Goal: Task Accomplishment & Management: Use online tool/utility

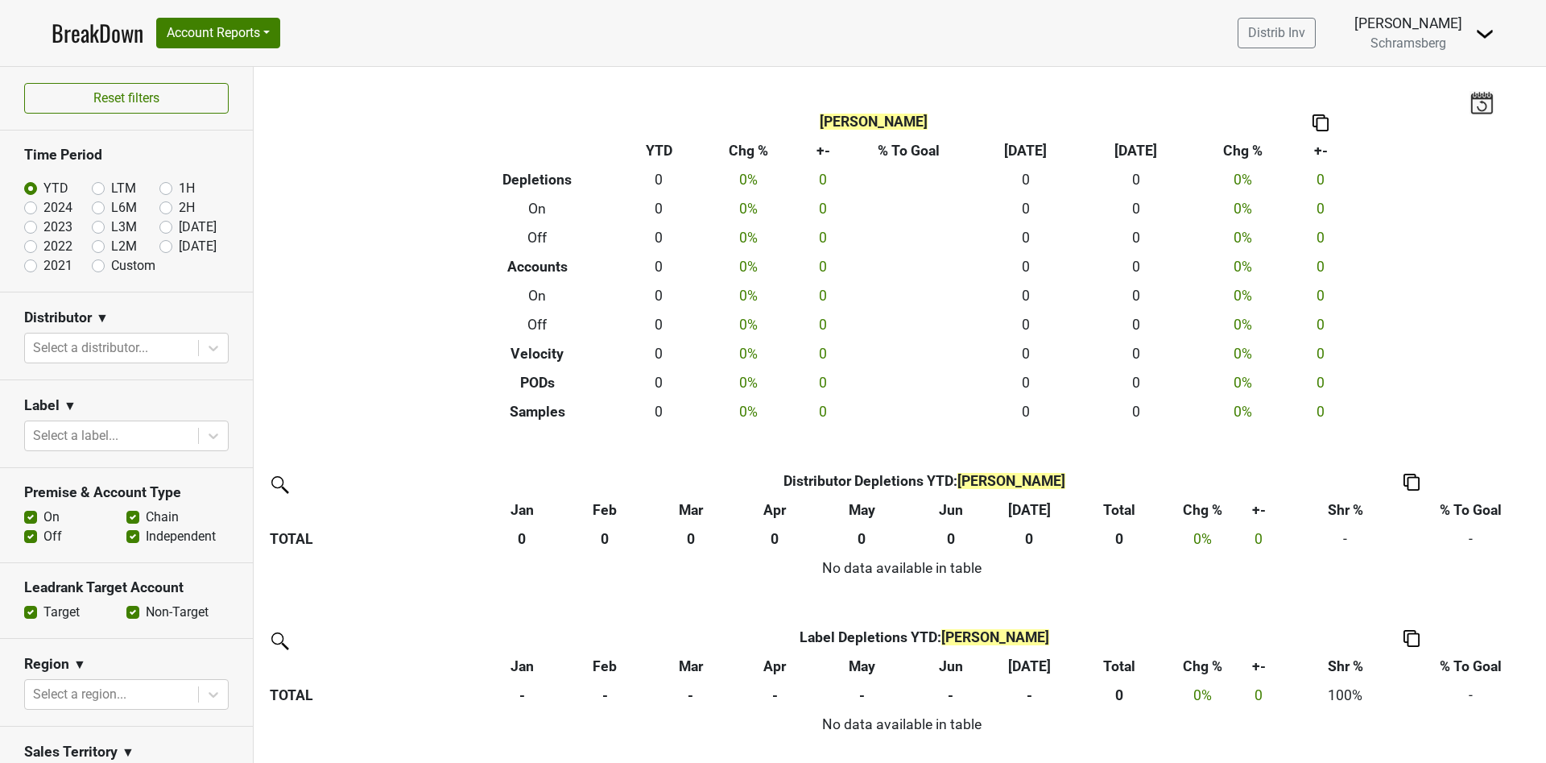
click at [1497, 33] on nav "BreakDown Account Reports SuperRanker Map Chain Compliance CRM Notes Distrib In…" at bounding box center [773, 33] width 1469 height 66
click at [1480, 33] on img at bounding box center [1484, 33] width 19 height 19
click at [1436, 105] on link "Logout" at bounding box center [1430, 117] width 127 height 26
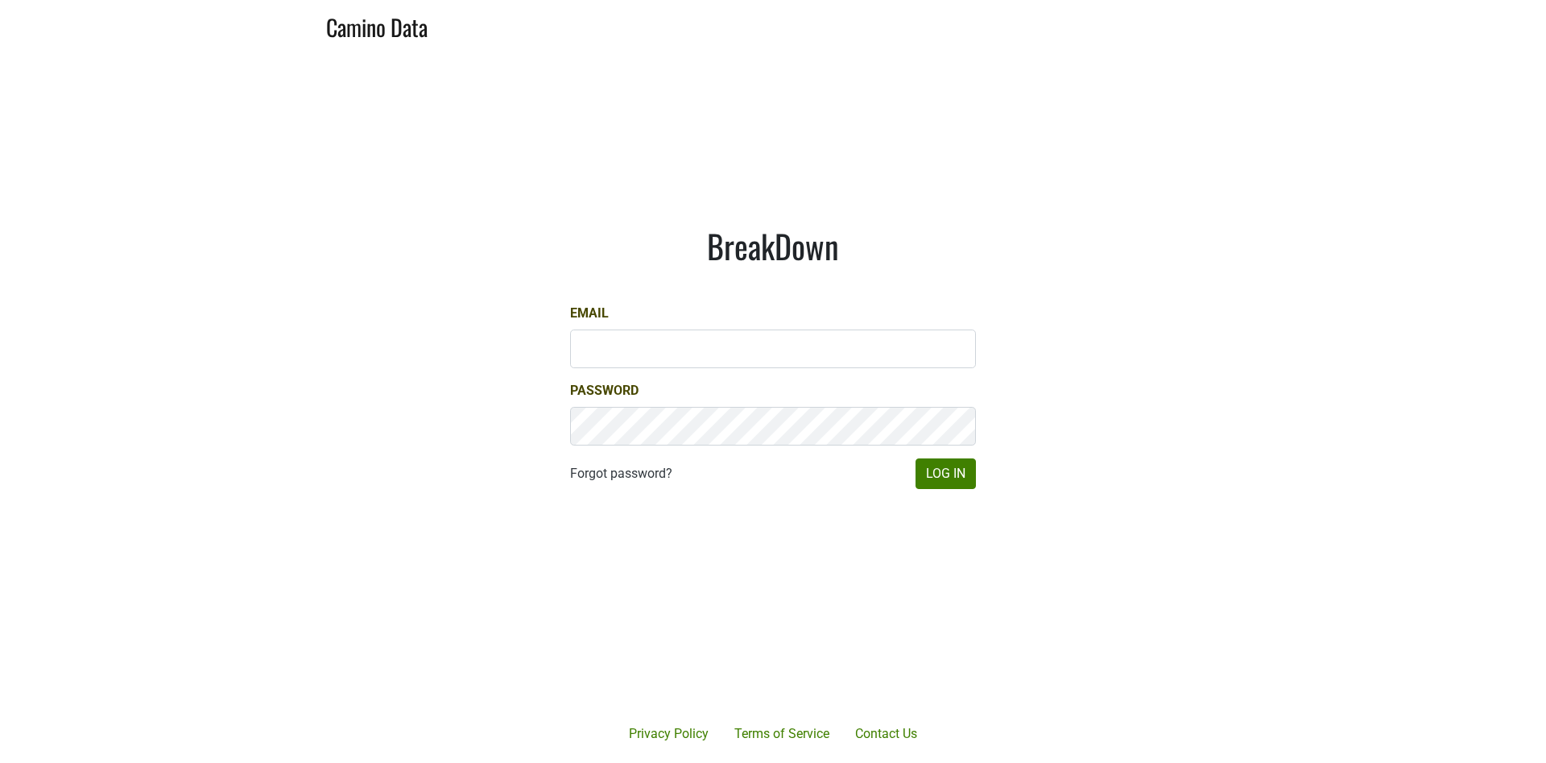
click at [654, 324] on div "Email" at bounding box center [773, 336] width 406 height 64
click at [658, 337] on input "Email" at bounding box center [773, 348] width 406 height 39
type input "matt@dumol.com"
click at [931, 476] on button "Log In" at bounding box center [946, 473] width 60 height 31
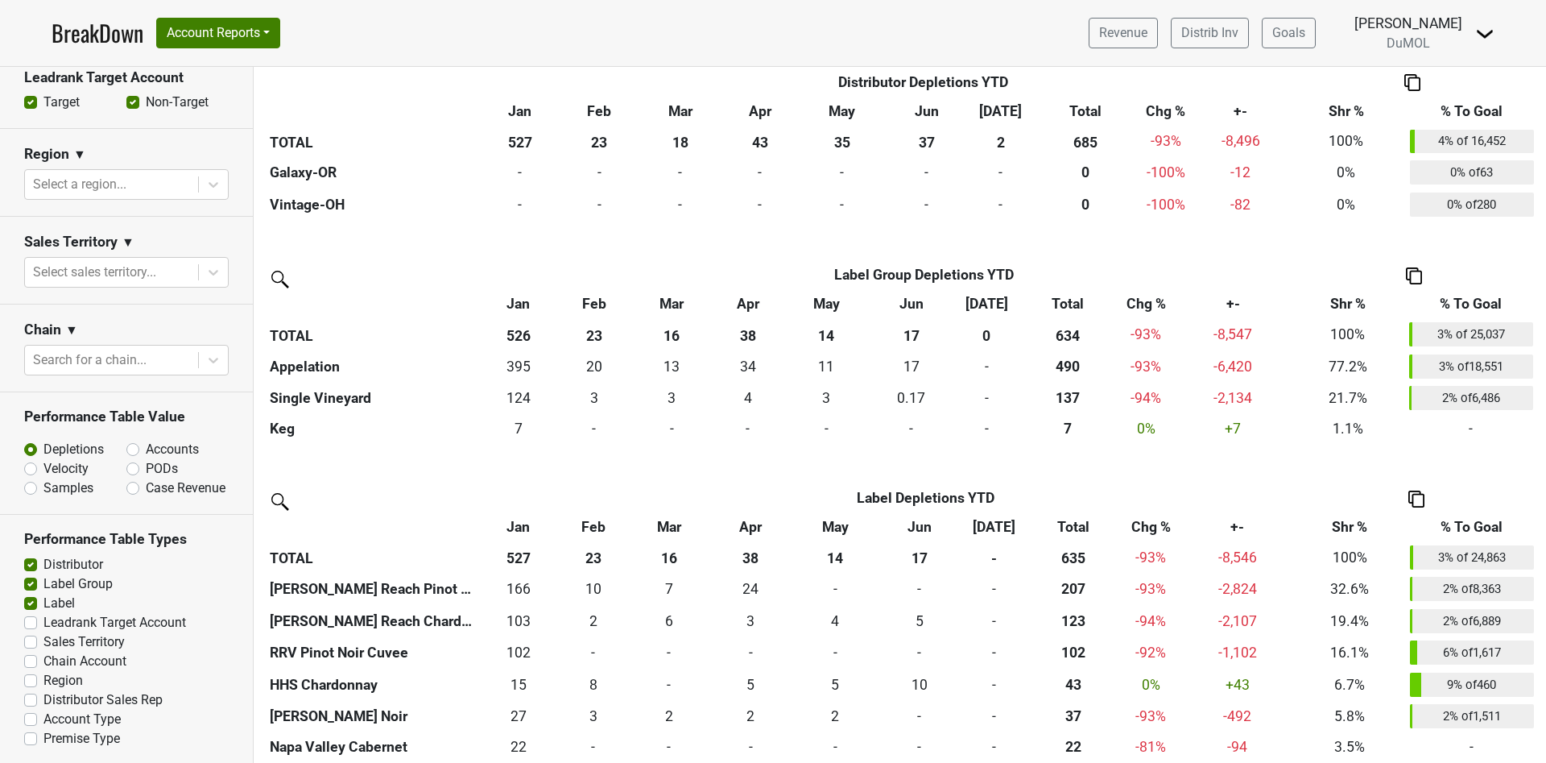
scroll to position [2098, 0]
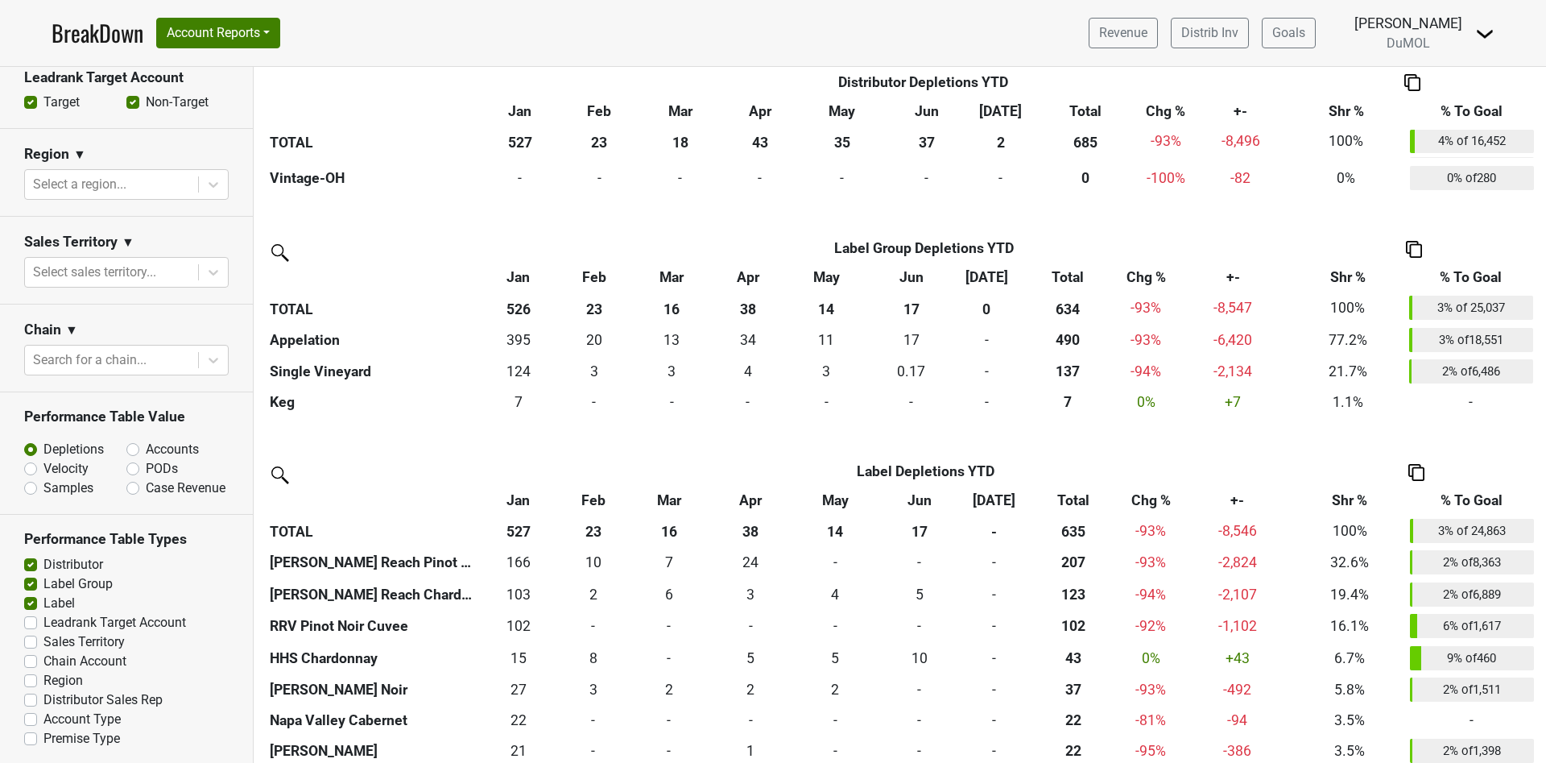
click at [180, 449] on label "Accounts" at bounding box center [172, 449] width 53 height 19
click at [180, 449] on input "Accounts" at bounding box center [174, 448] width 97 height 16
radio input "true"
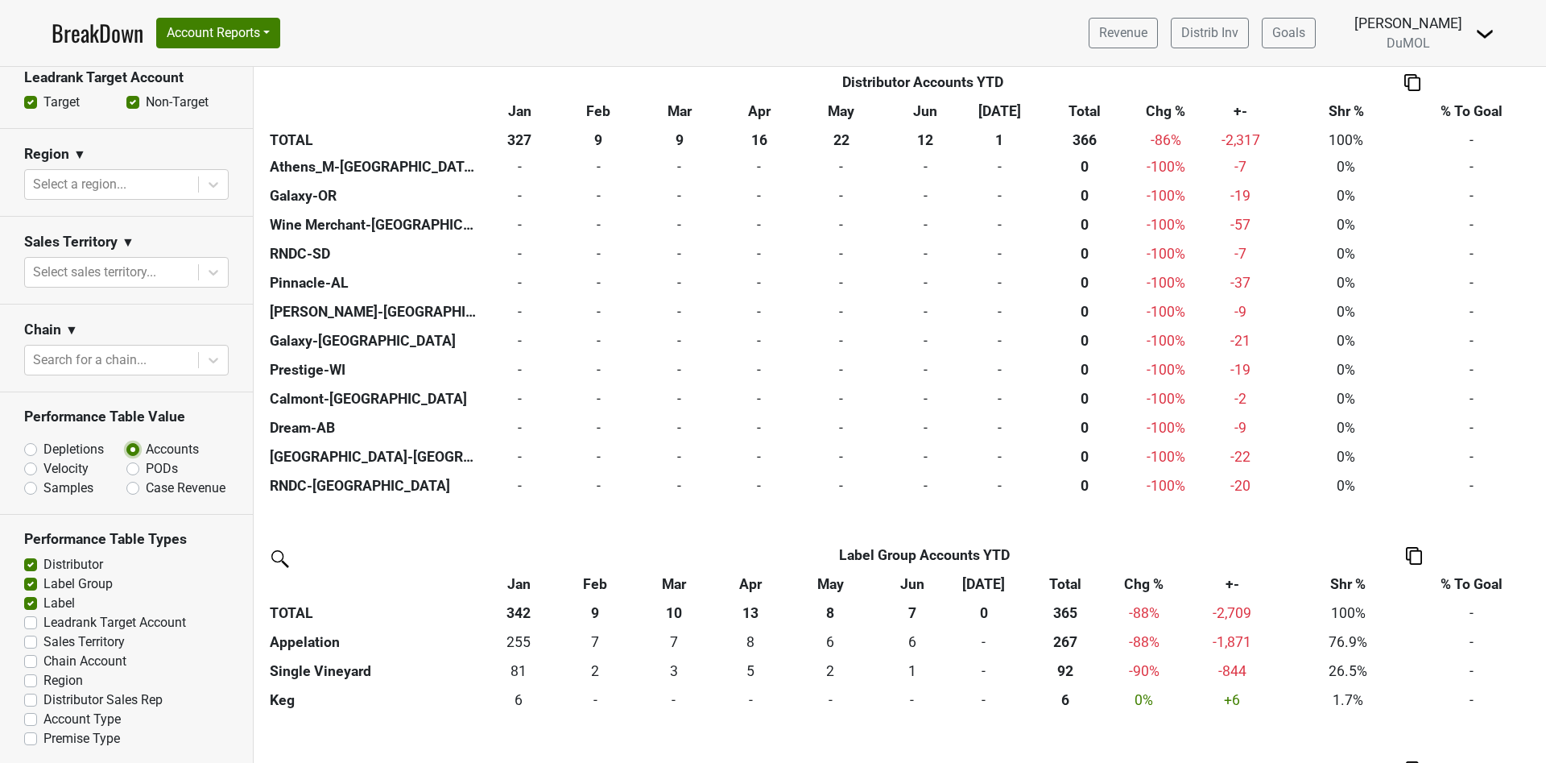
scroll to position [2081, 0]
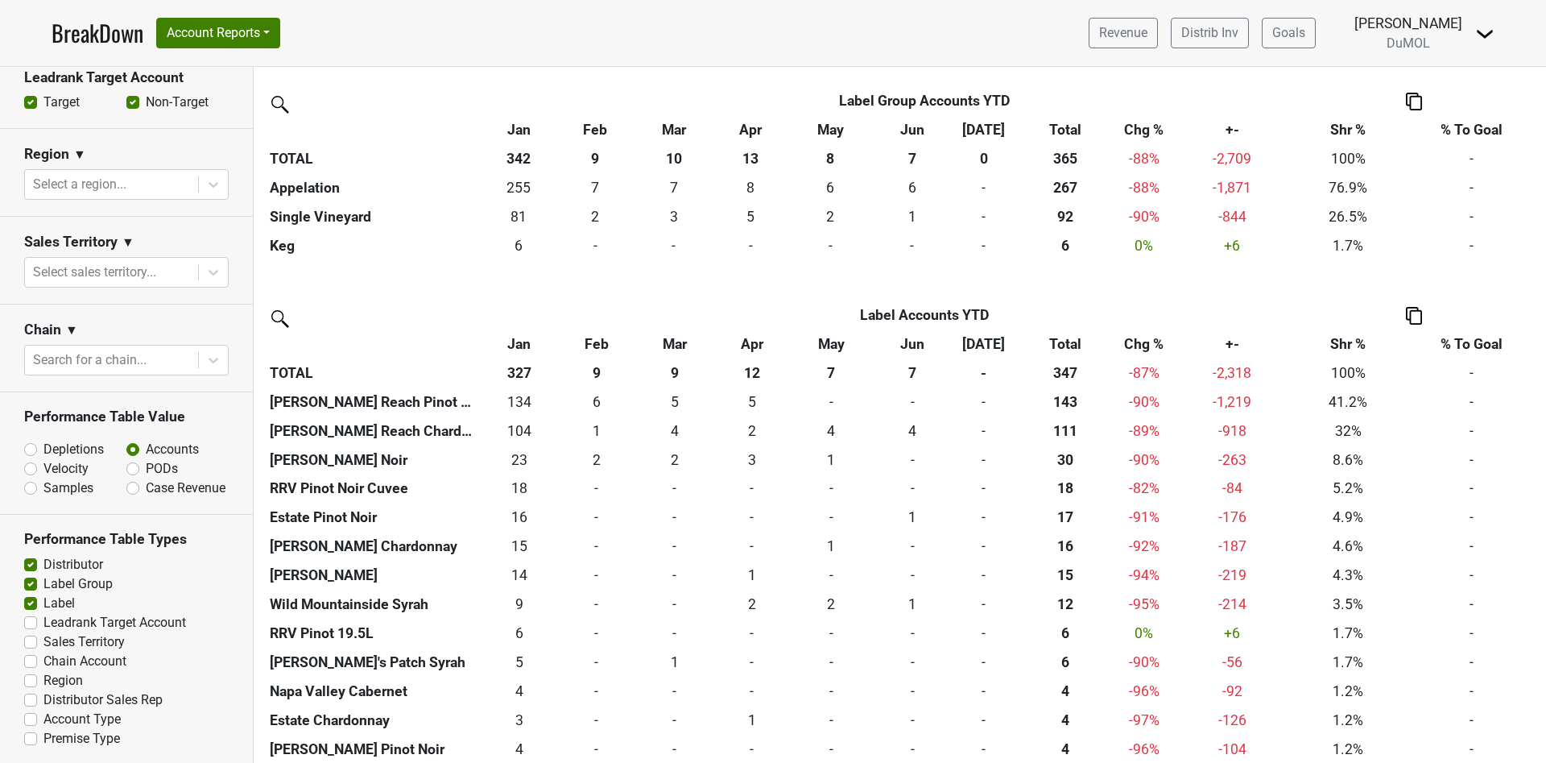
click at [71, 469] on label "Velocity" at bounding box center [65, 468] width 45 height 19
click at [71, 469] on input "Velocity" at bounding box center [72, 467] width 97 height 16
radio input "true"
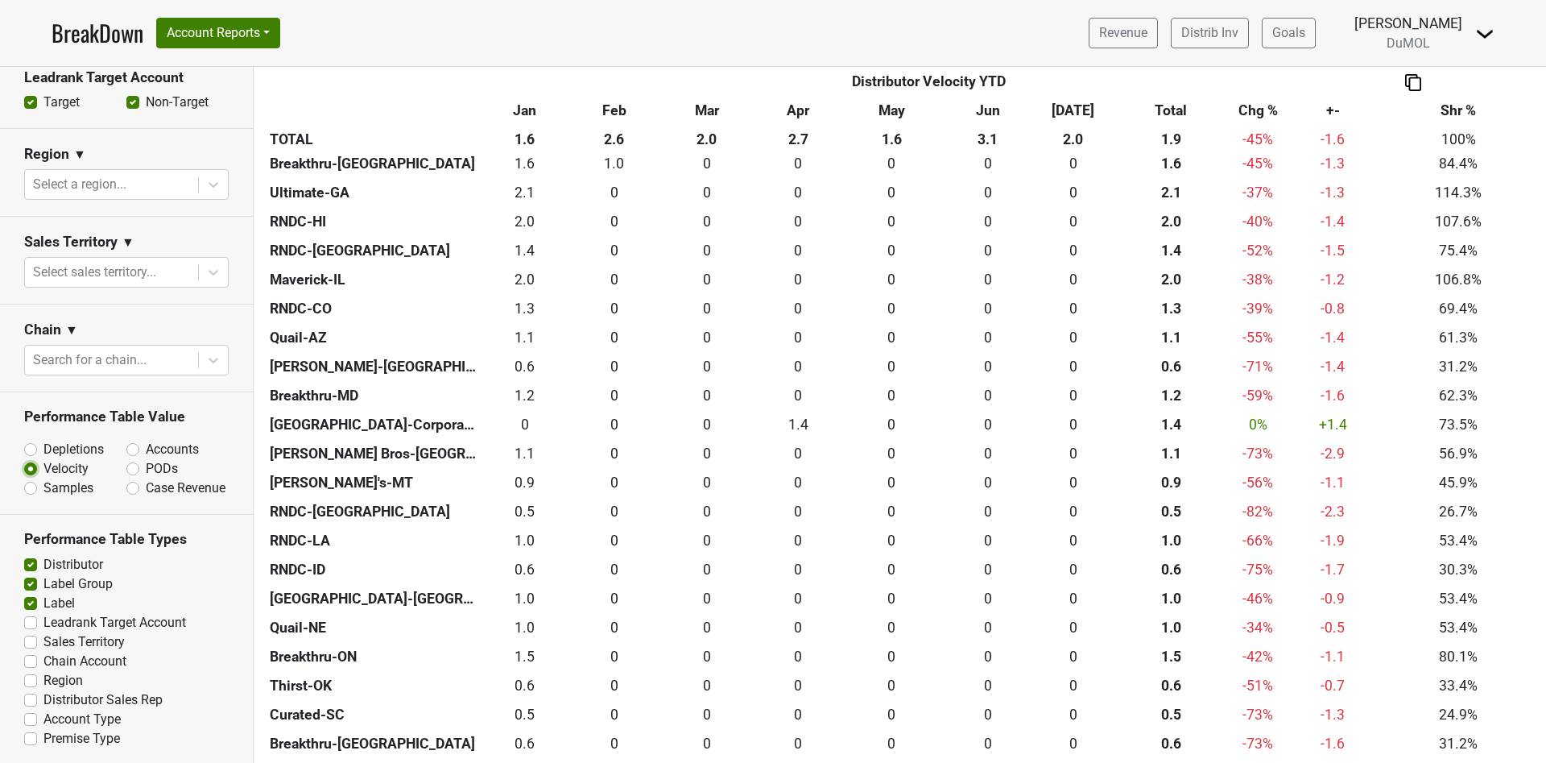
scroll to position [961, 0]
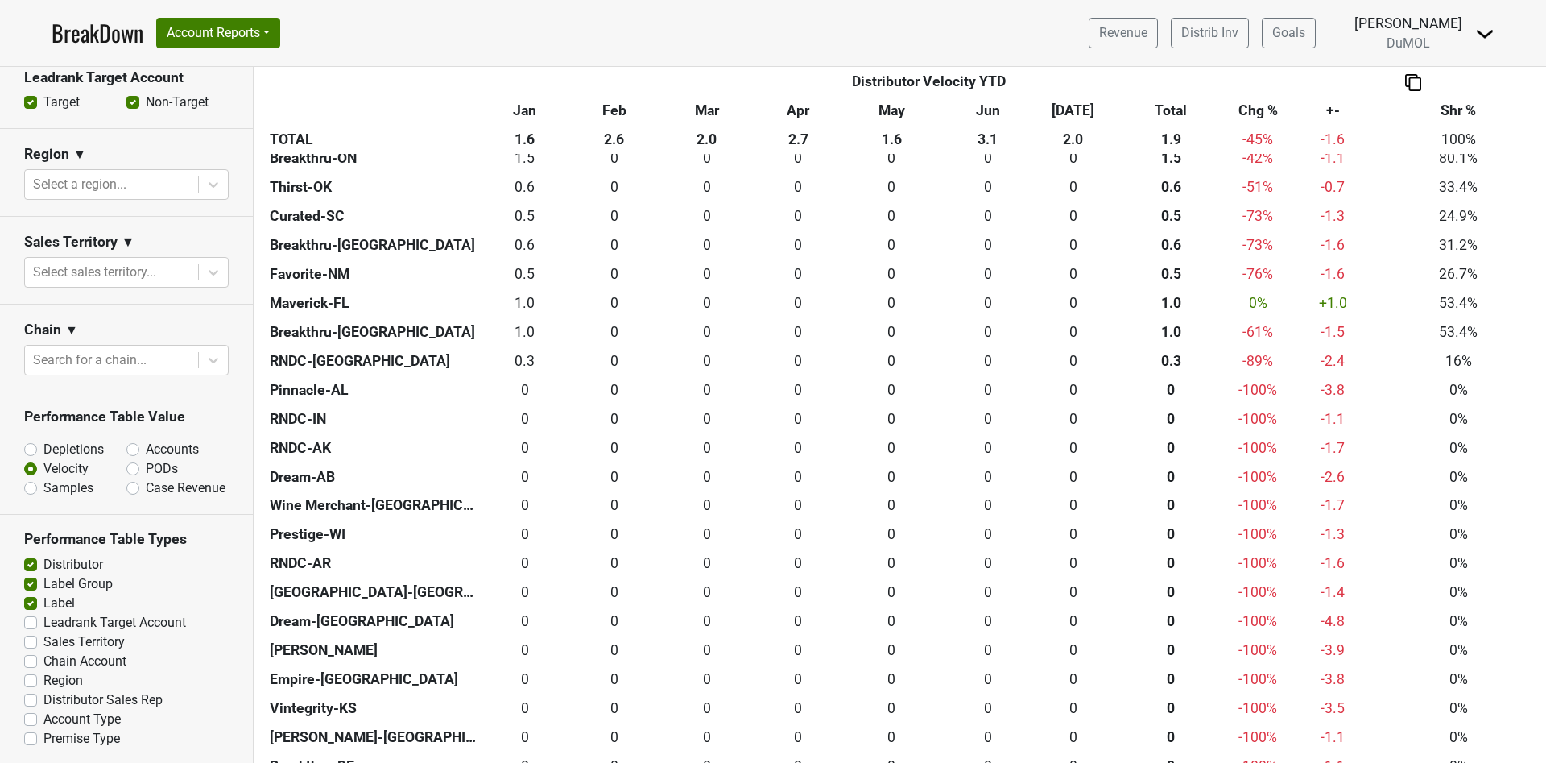
click at [148, 466] on label "PODs" at bounding box center [162, 468] width 32 height 19
click at [148, 466] on input "PODs" at bounding box center [174, 467] width 97 height 16
radio input "true"
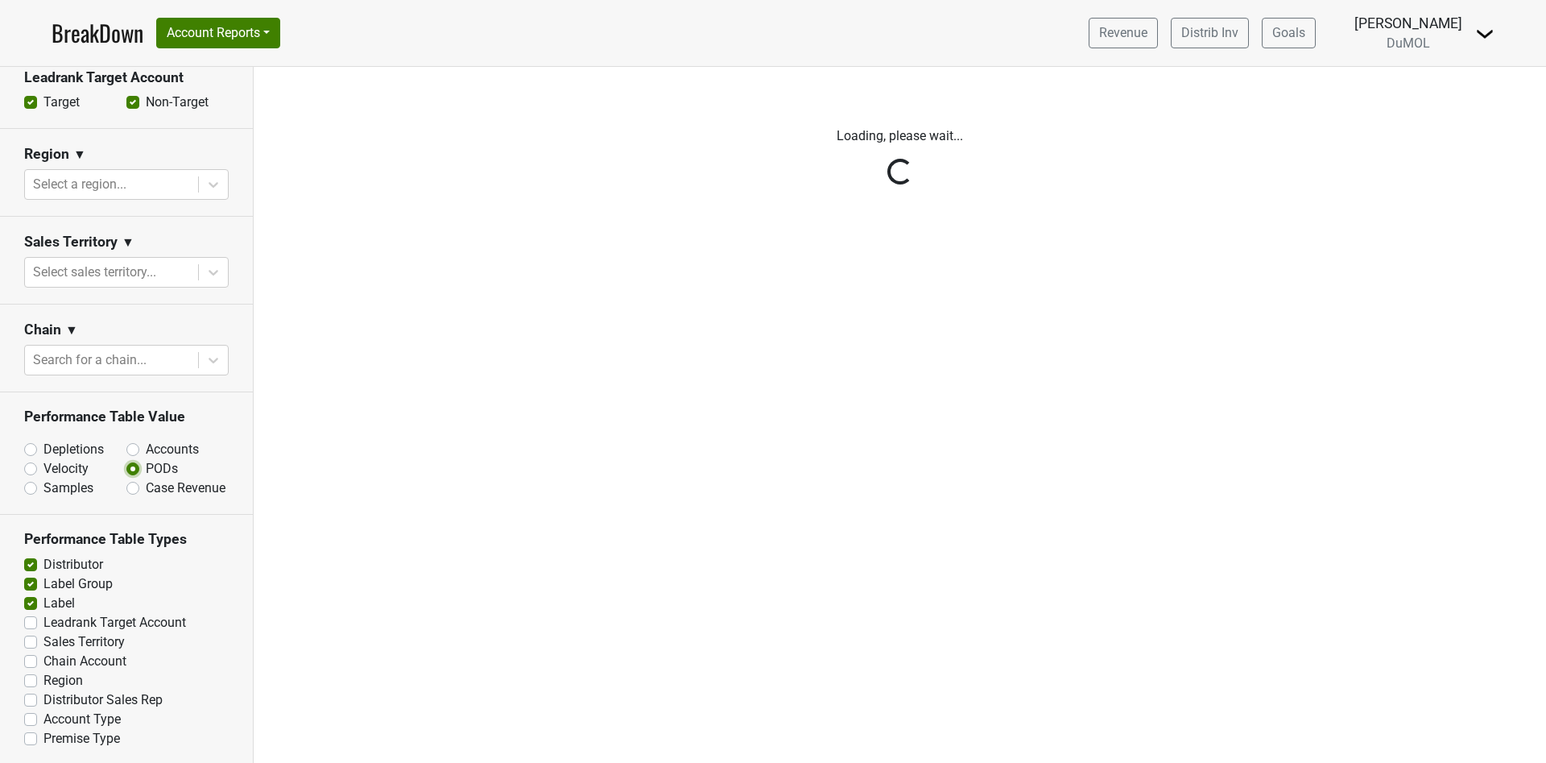
scroll to position [0, 0]
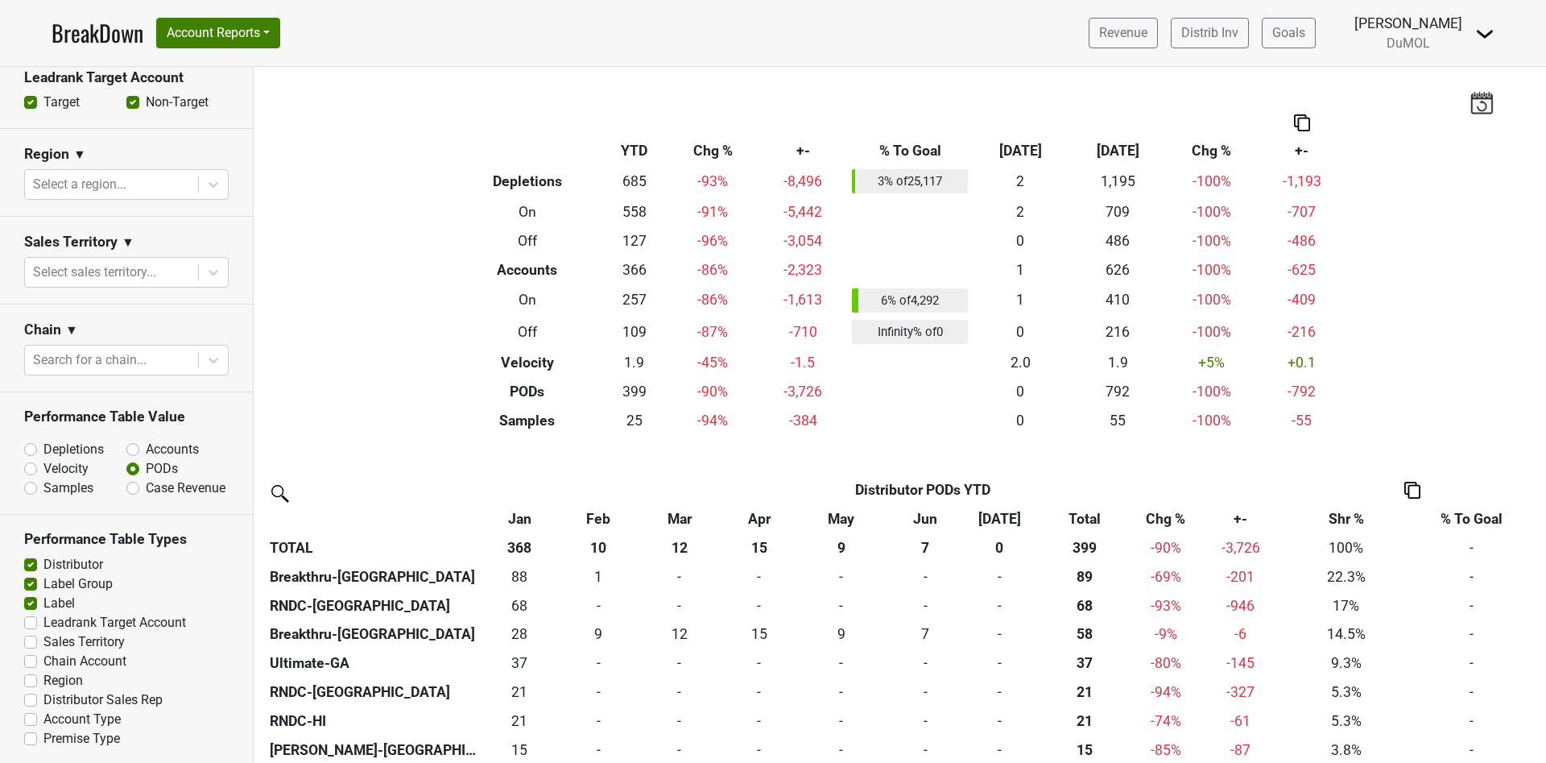
click at [81, 485] on label "Samples" at bounding box center [68, 487] width 50 height 19
click at [81, 485] on input "Samples" at bounding box center [72, 486] width 97 height 16
radio input "true"
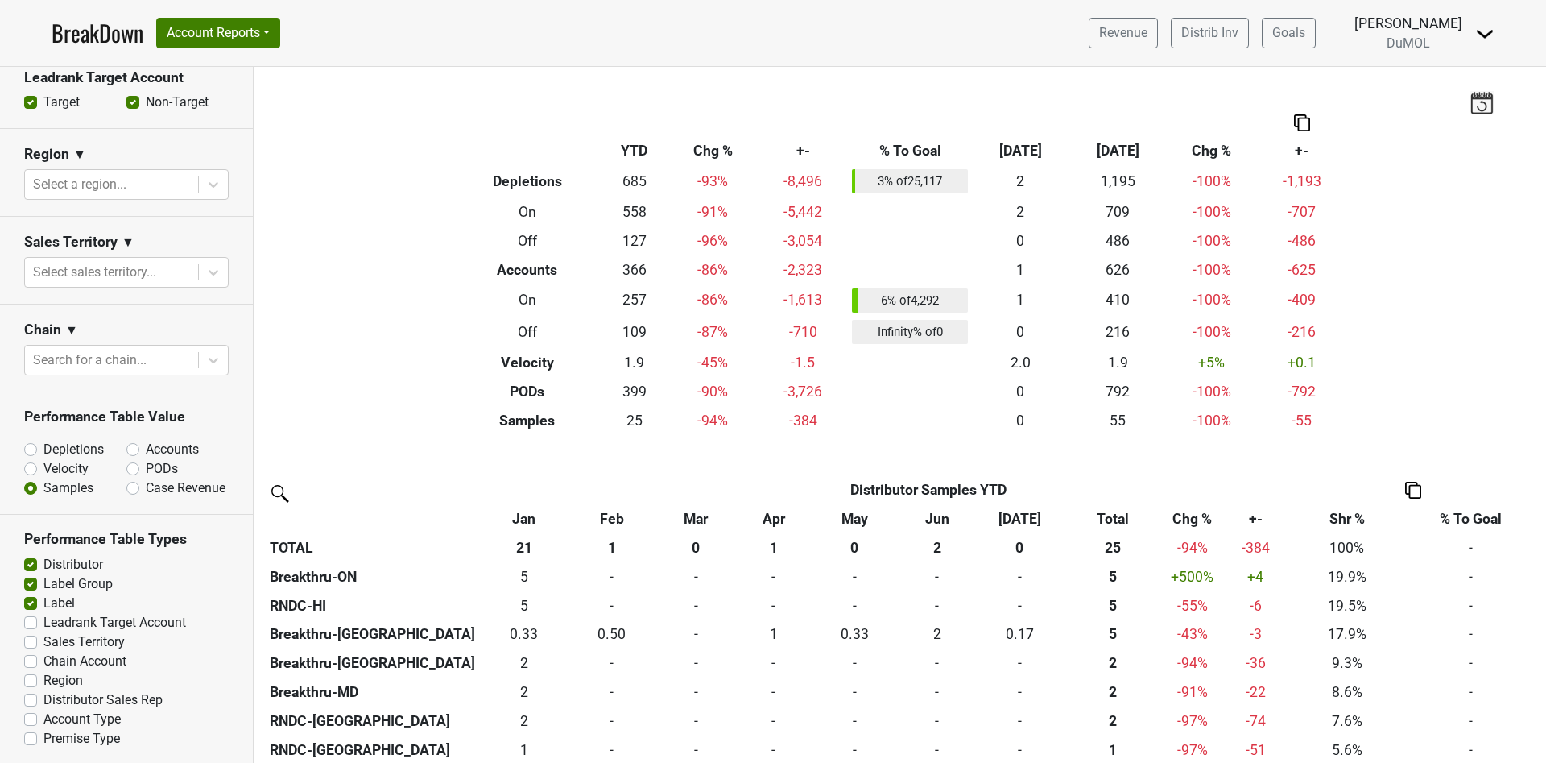
click at [185, 487] on label "Case Revenue" at bounding box center [186, 487] width 80 height 19
click at [185, 487] on input "Case Revenue" at bounding box center [174, 486] width 97 height 16
radio input "true"
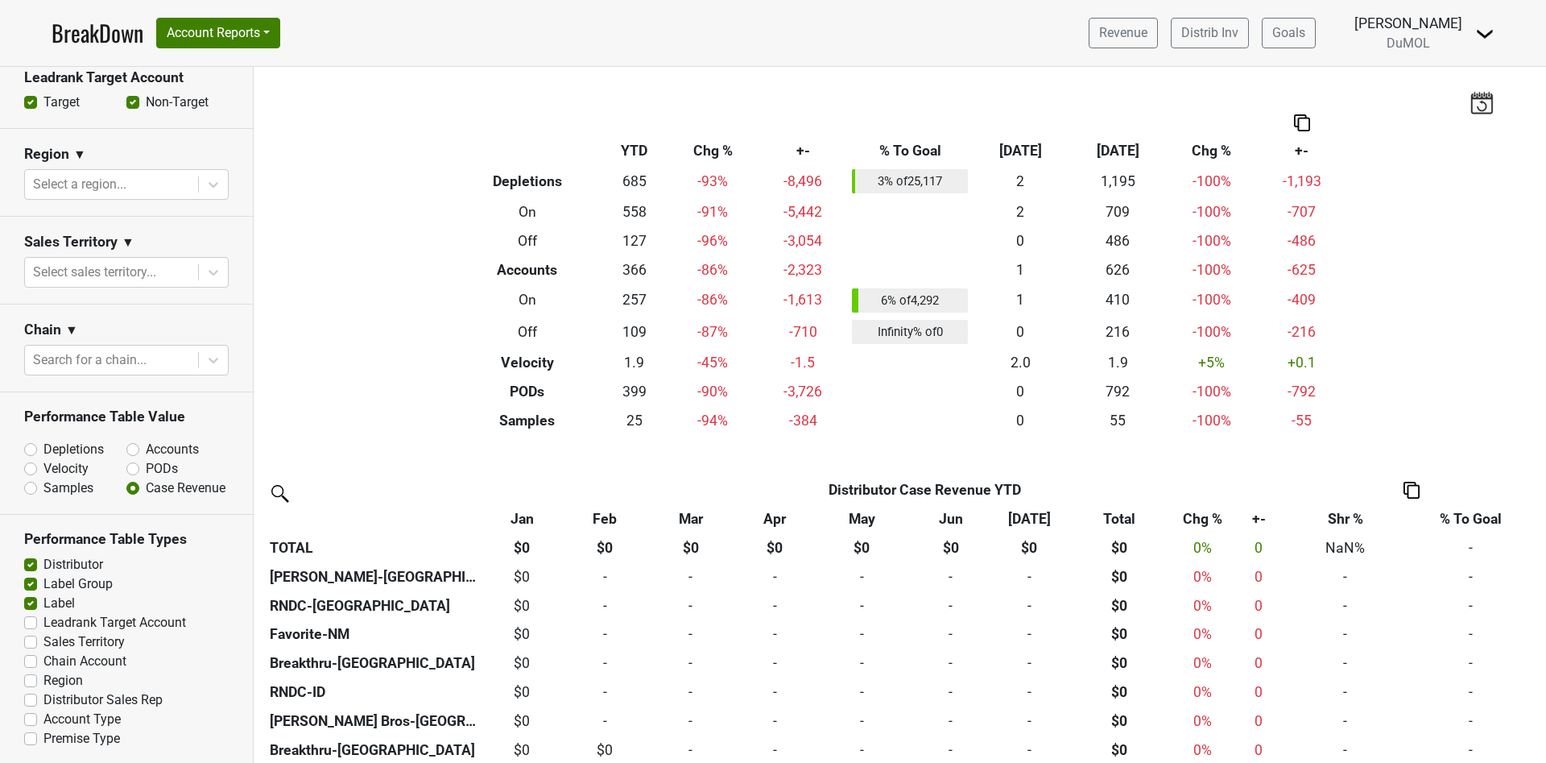
click at [89, 443] on label "Depletions" at bounding box center [73, 449] width 60 height 19
click at [89, 443] on input "Depletions" at bounding box center [72, 448] width 97 height 16
radio input "true"
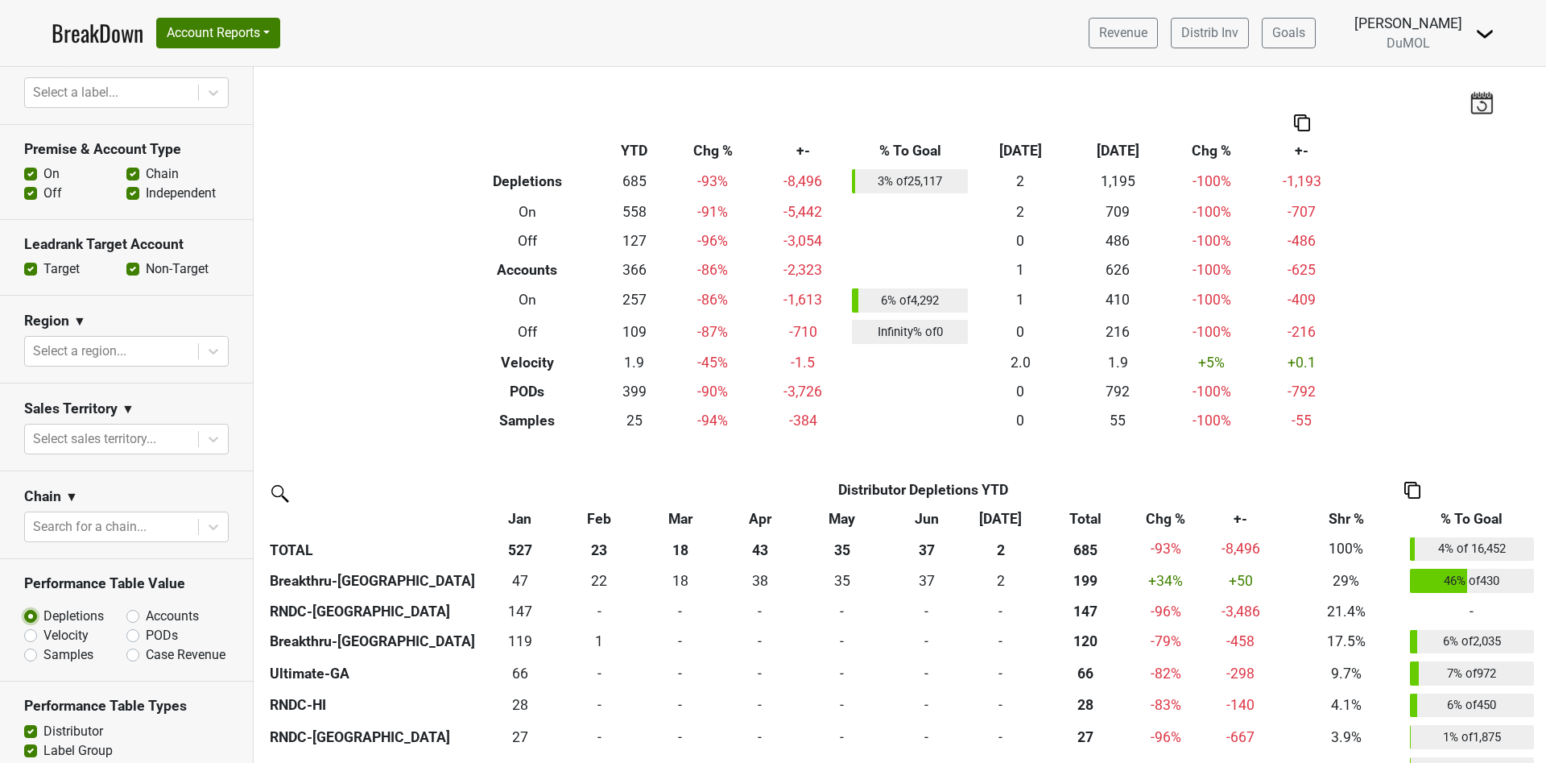
scroll to position [427, 0]
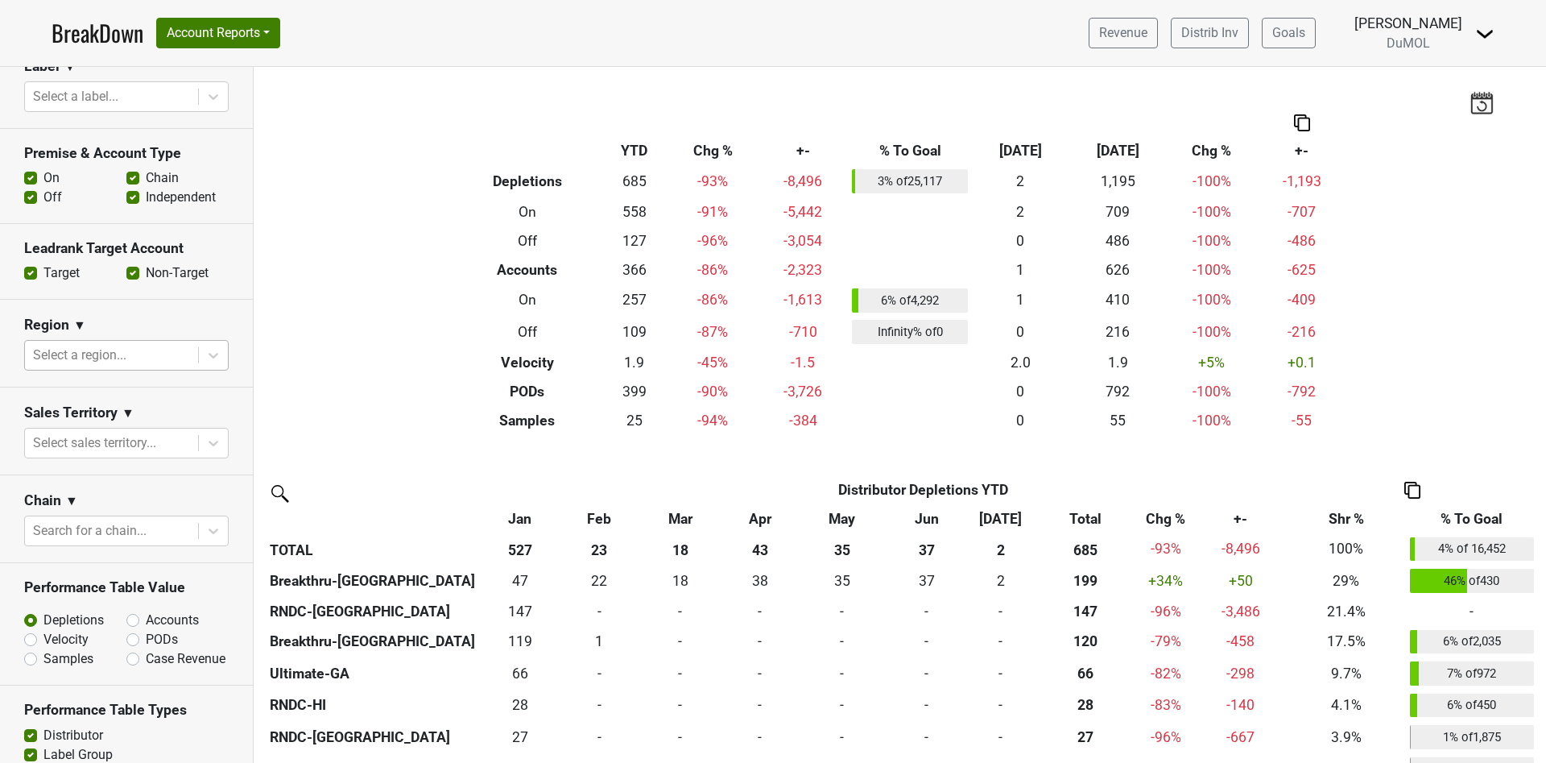
click at [155, 344] on div at bounding box center [111, 355] width 157 height 23
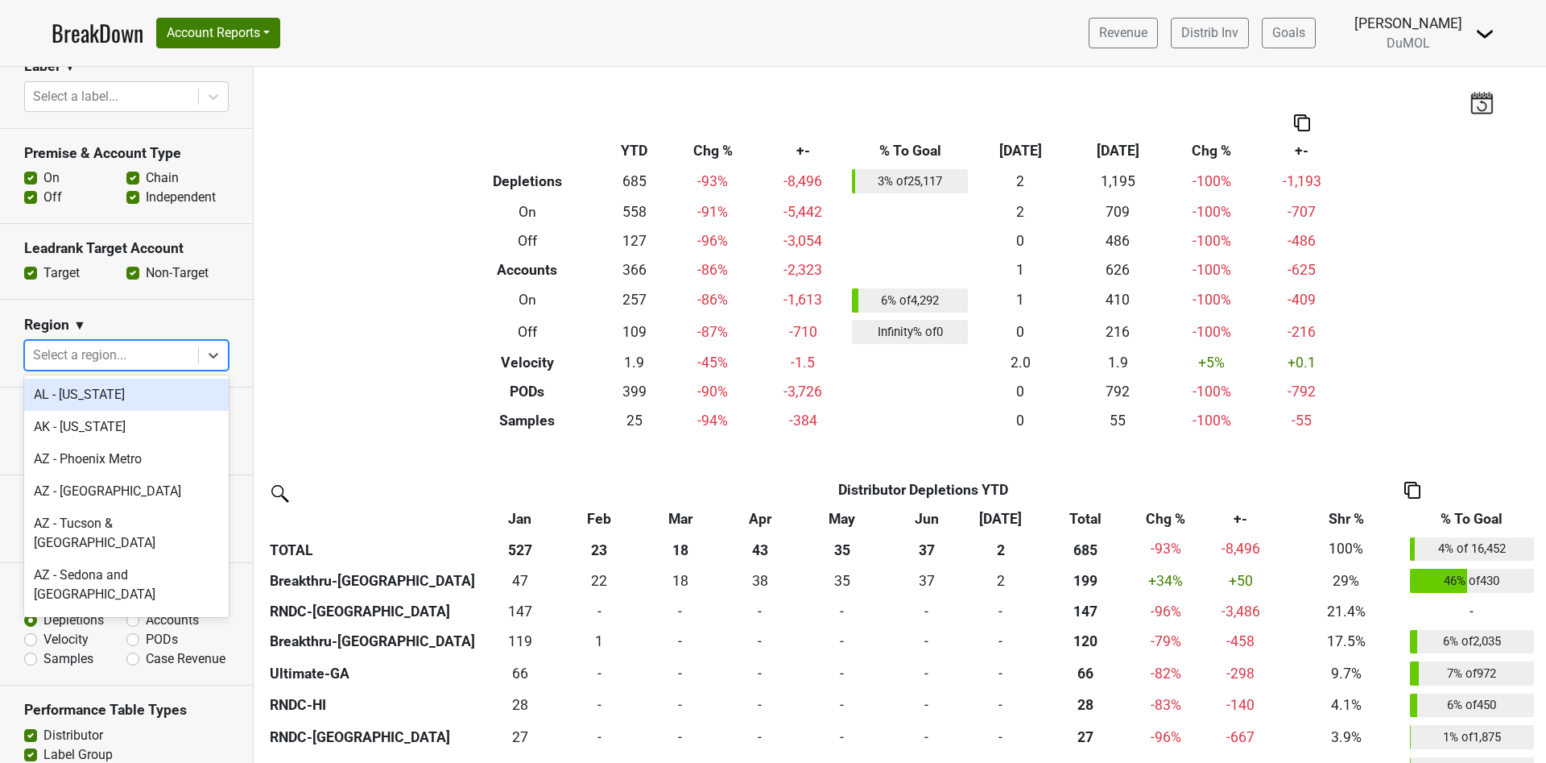
click at [163, 393] on div "AL - Alabama" at bounding box center [126, 394] width 205 height 32
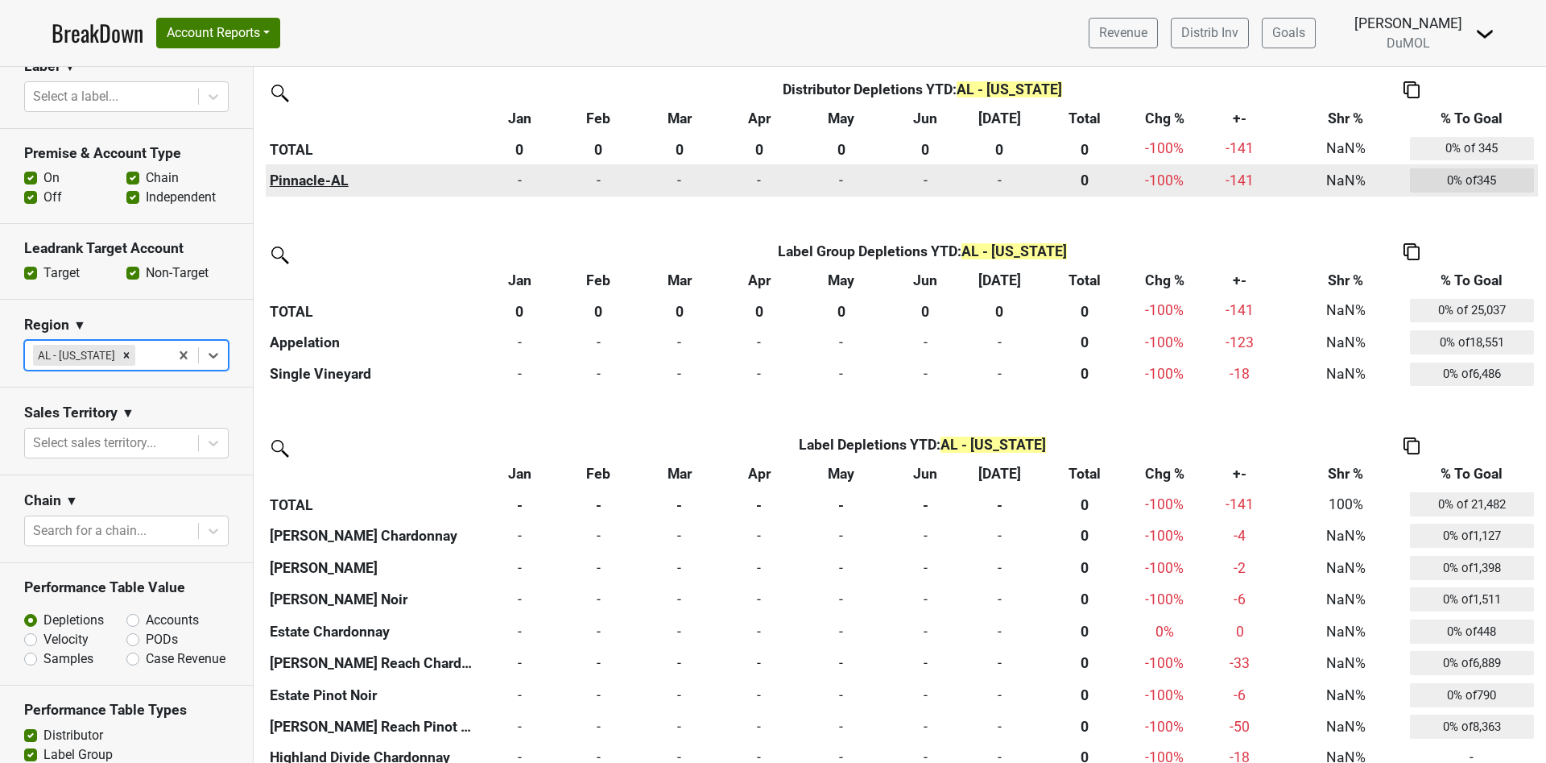
scroll to position [429, 0]
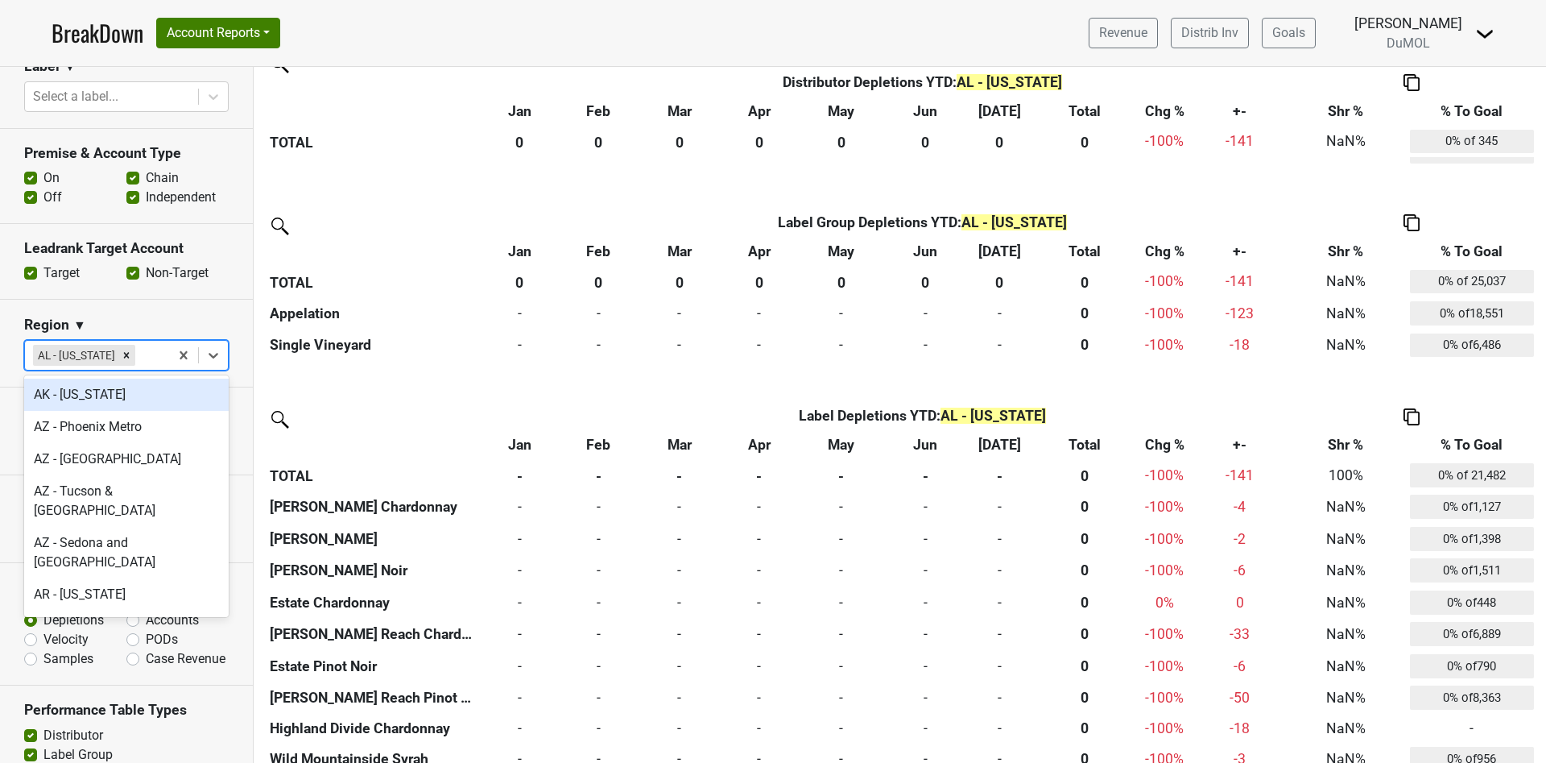
click at [158, 358] on div at bounding box center [150, 355] width 23 height 23
click at [158, 392] on div "AK - Alaska" at bounding box center [126, 394] width 205 height 32
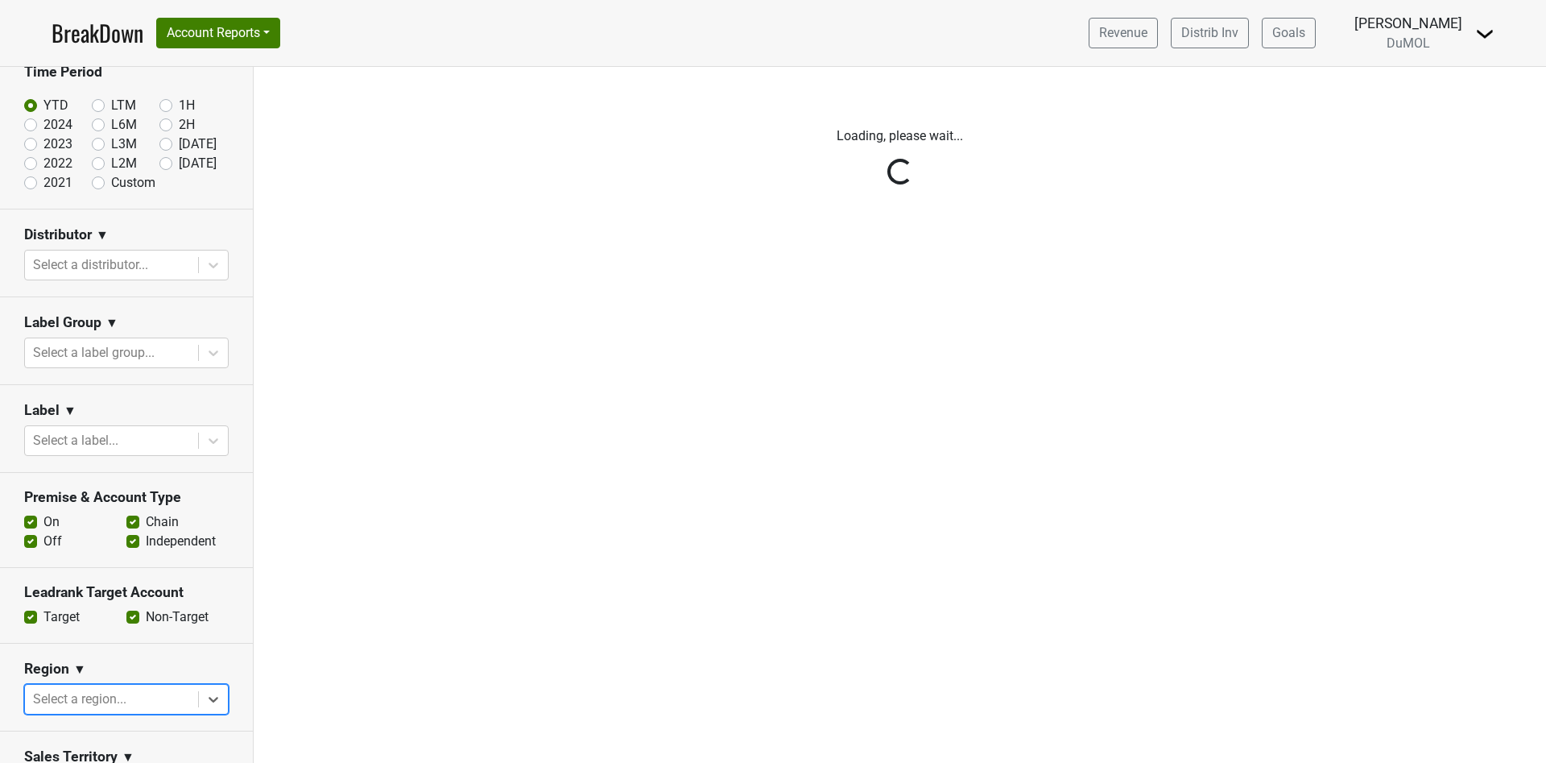
scroll to position [0, 0]
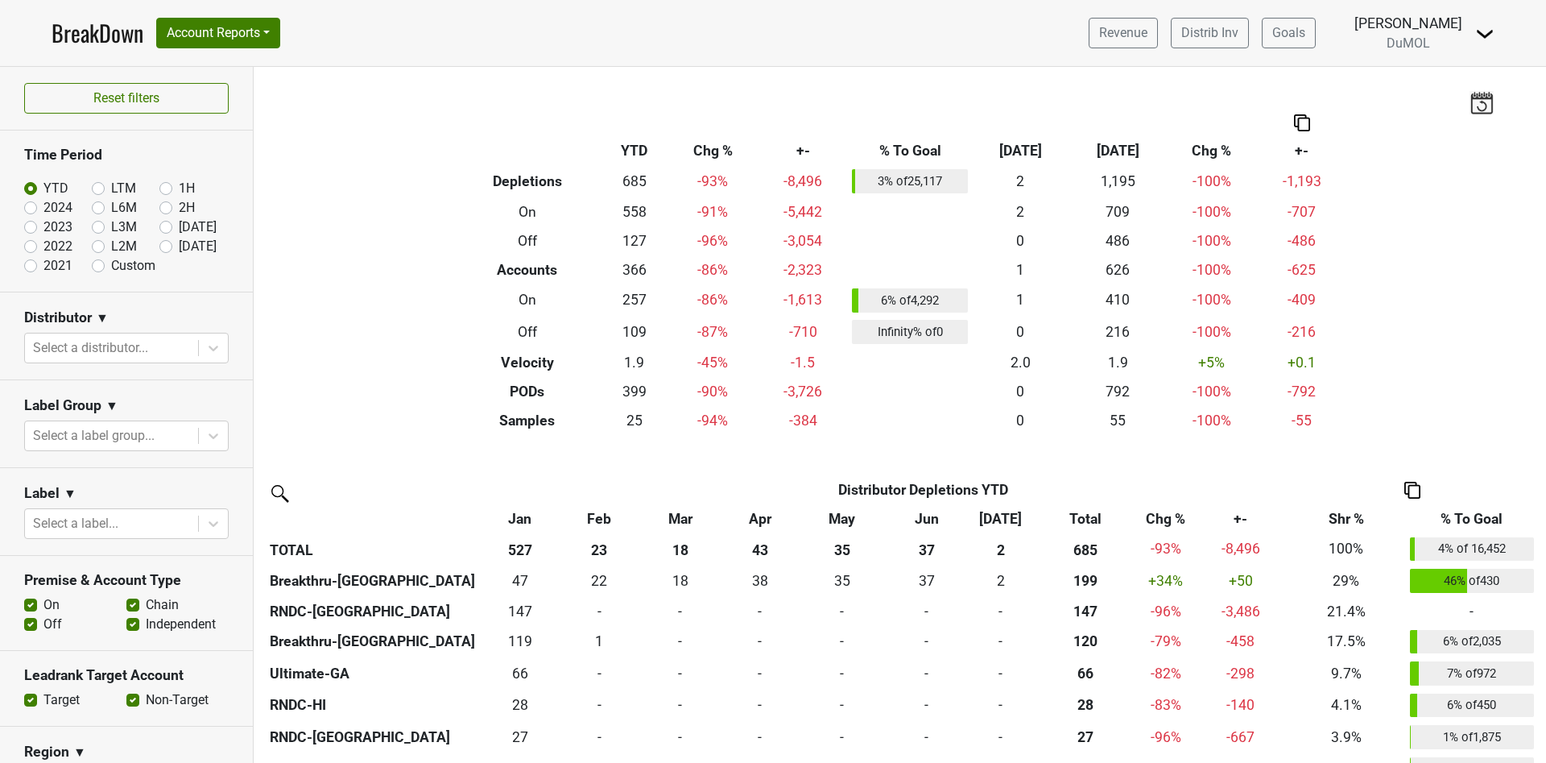
click at [63, 209] on label "2024" at bounding box center [57, 207] width 29 height 19
click at [63, 209] on input "2024" at bounding box center [56, 206] width 64 height 16
radio input "true"
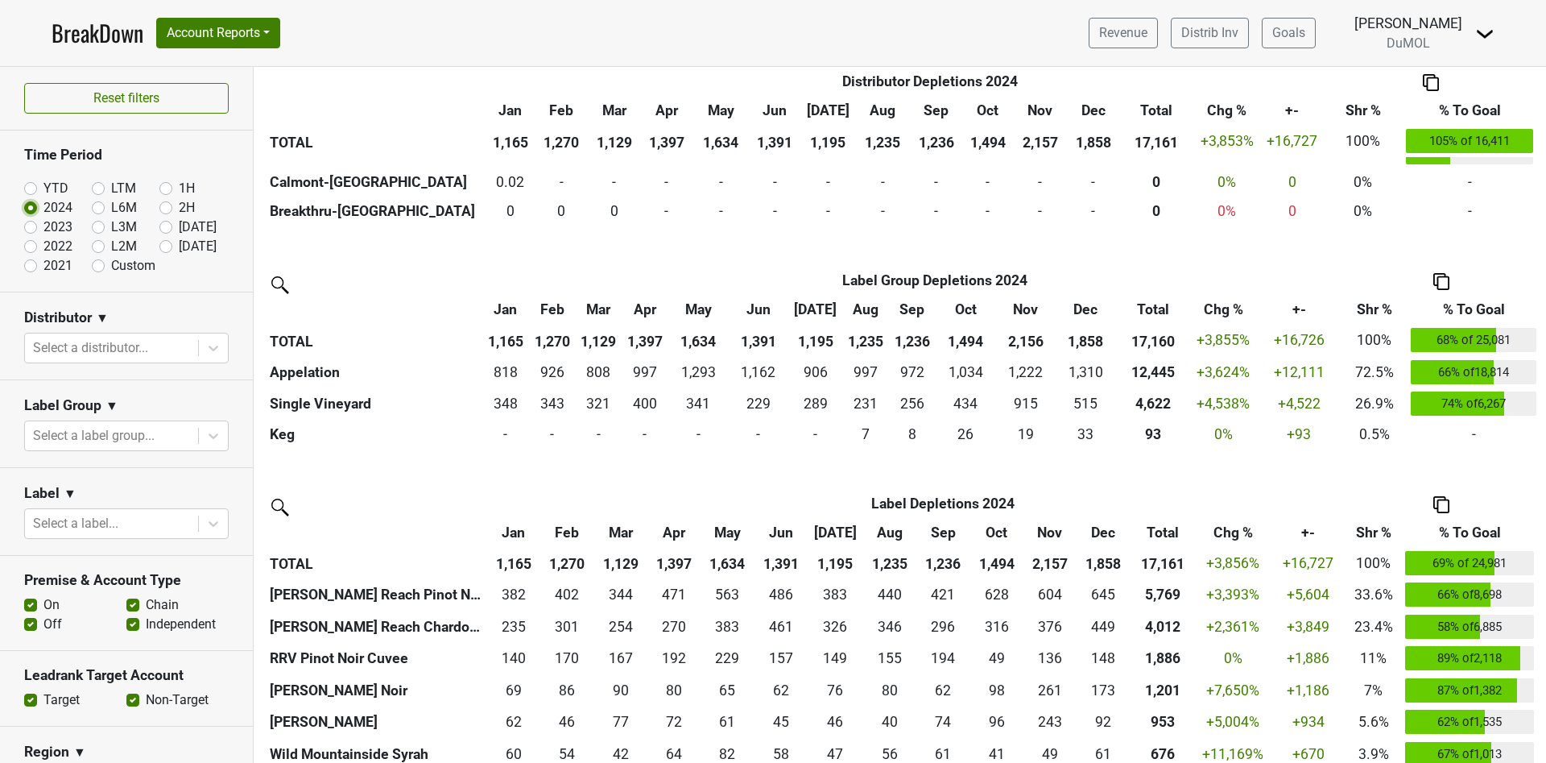
scroll to position [2045, 0]
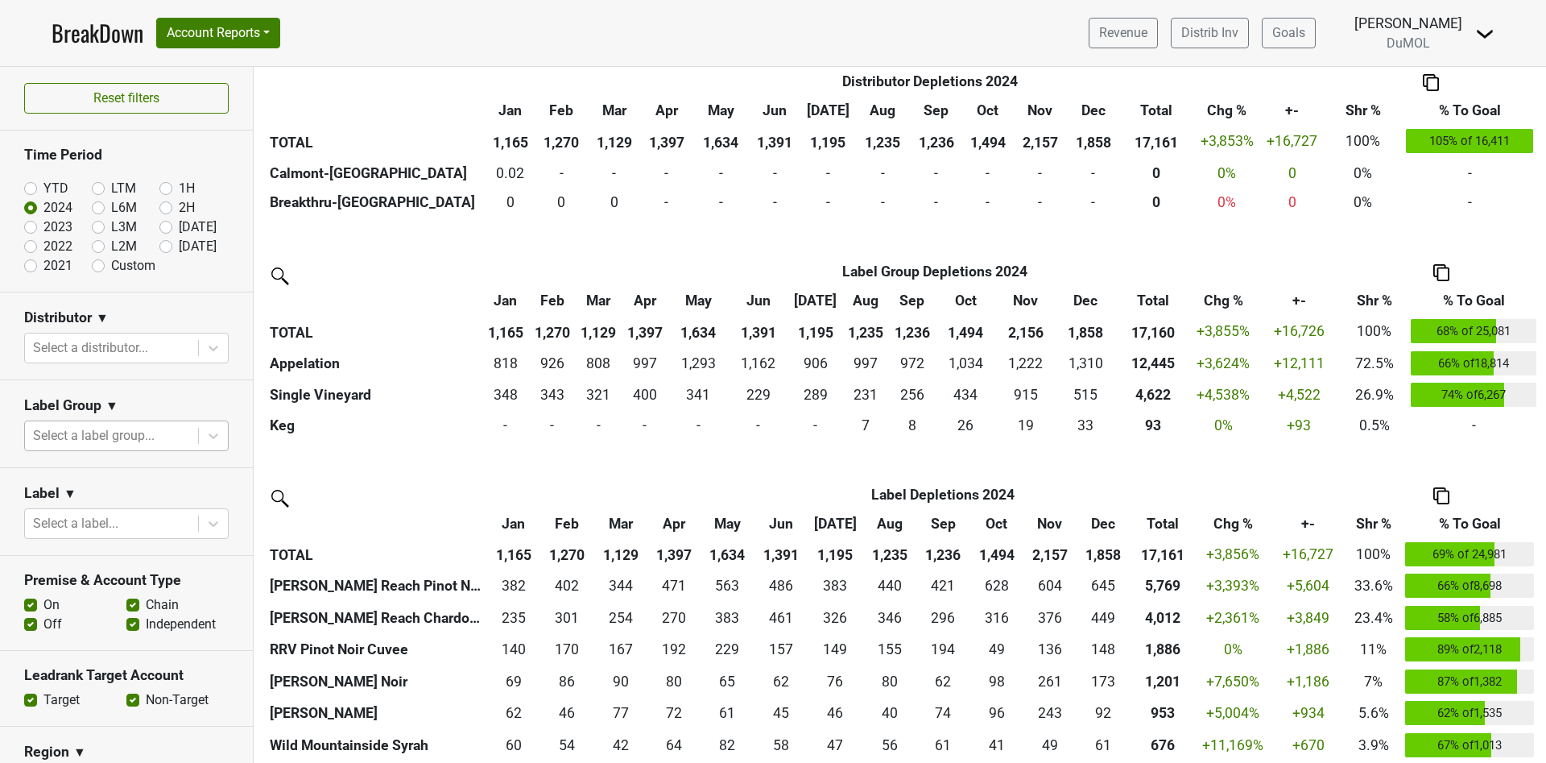
click at [196, 421] on div "Select a label group..." at bounding box center [111, 435] width 173 height 29
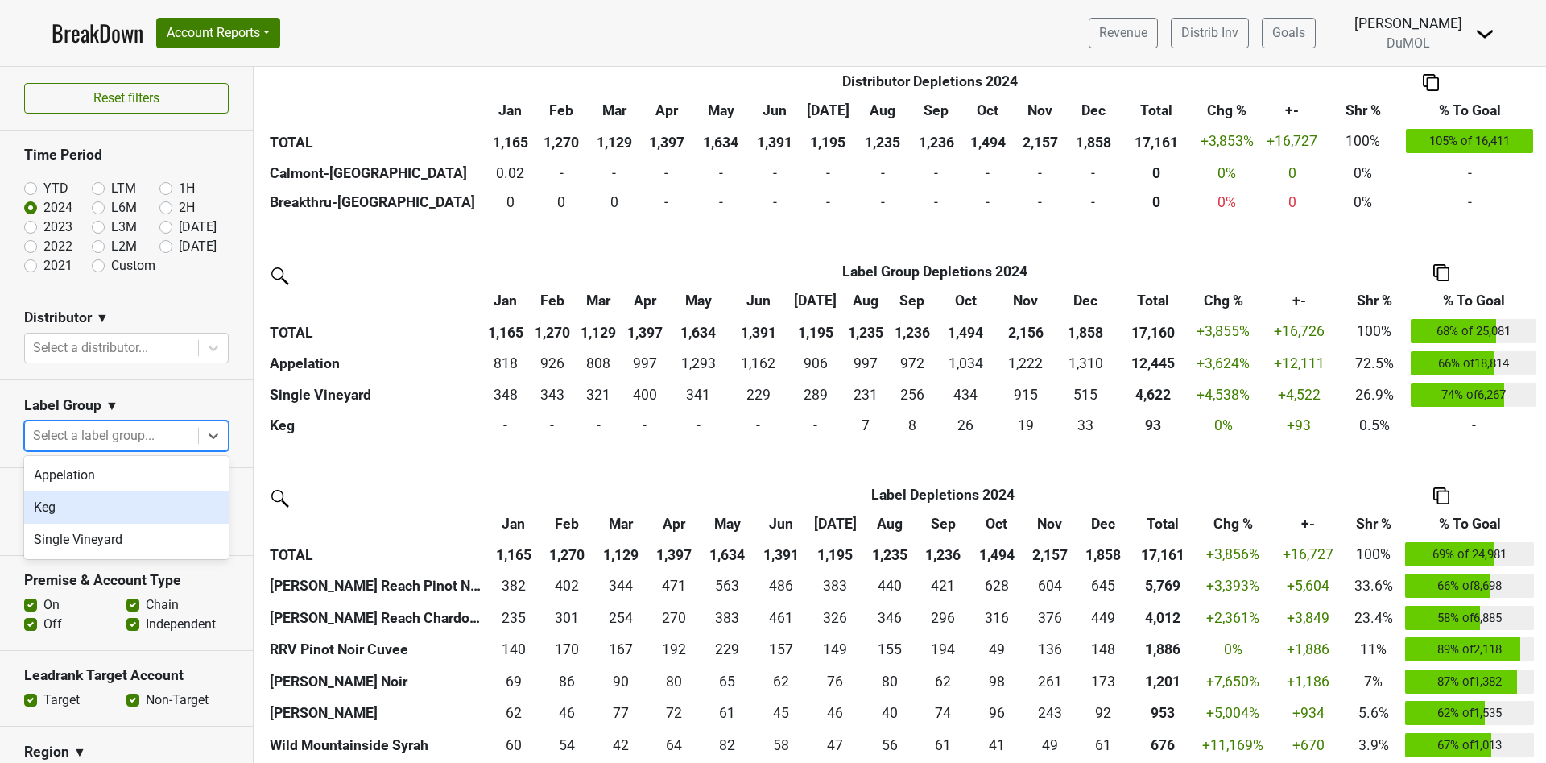
click at [194, 511] on div "Keg" at bounding box center [126, 507] width 205 height 32
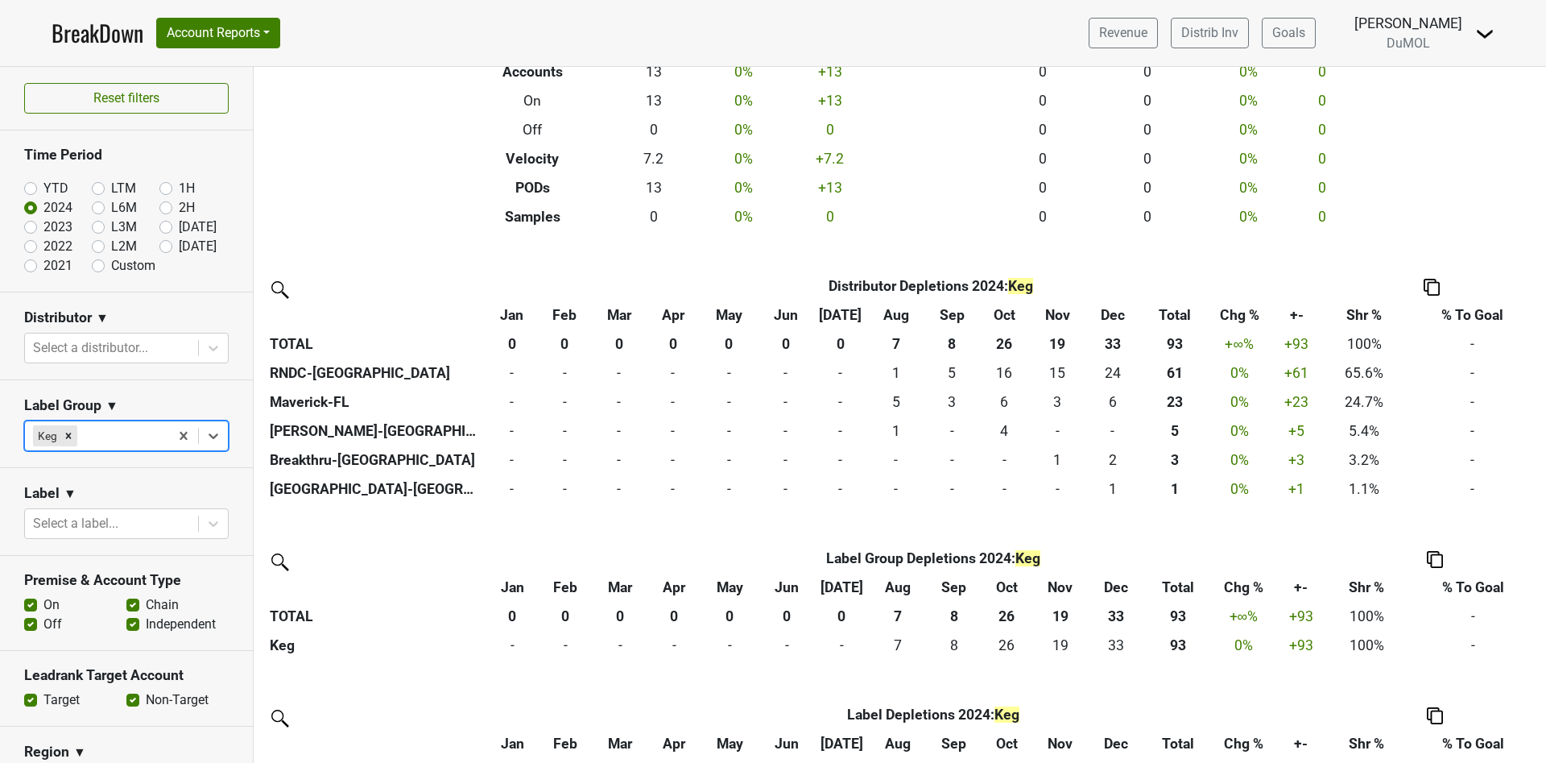
scroll to position [261, 0]
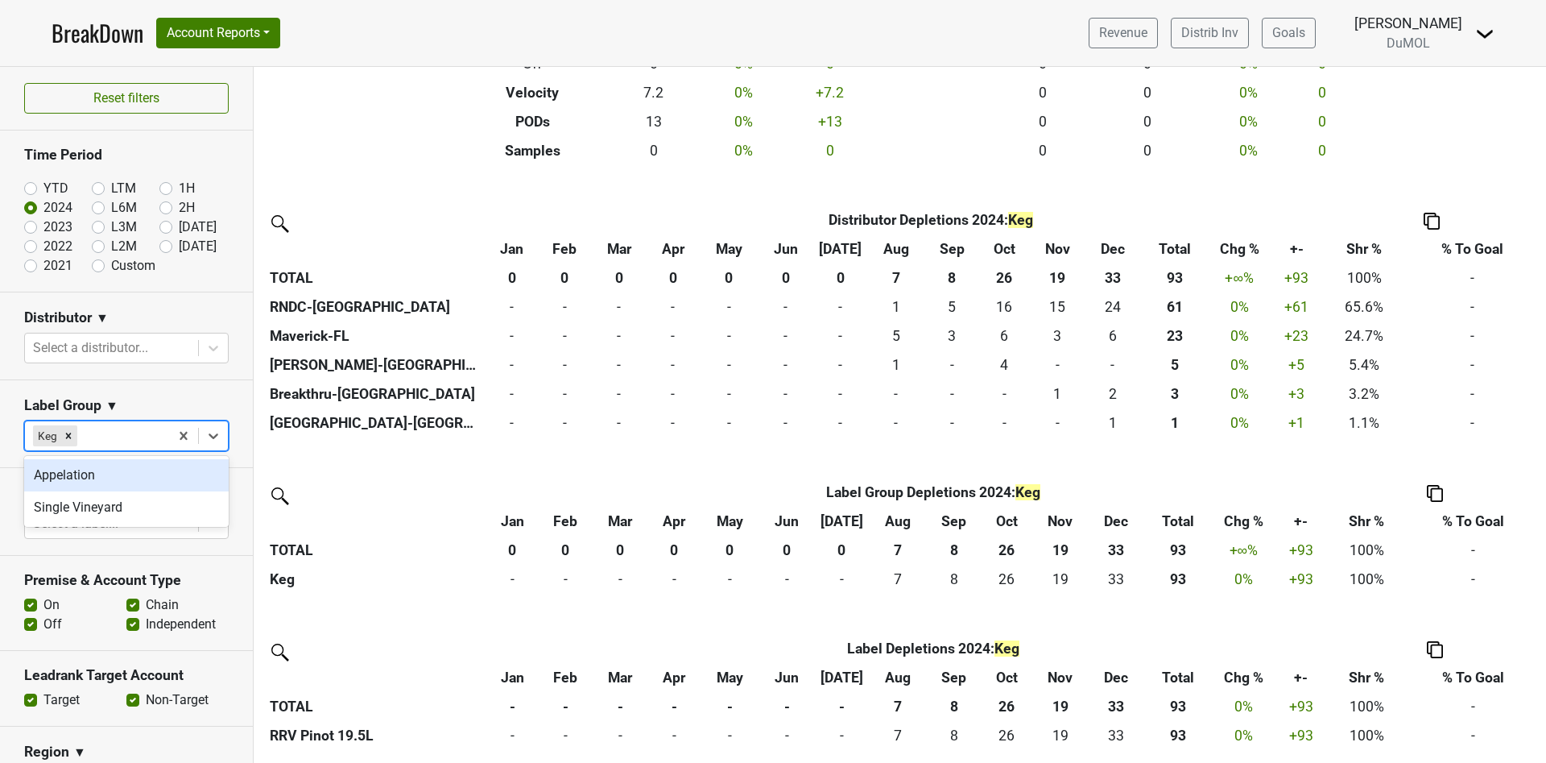
click at [114, 445] on div "Keg" at bounding box center [97, 435] width 144 height 29
click at [117, 465] on div "Appelation" at bounding box center [126, 475] width 205 height 32
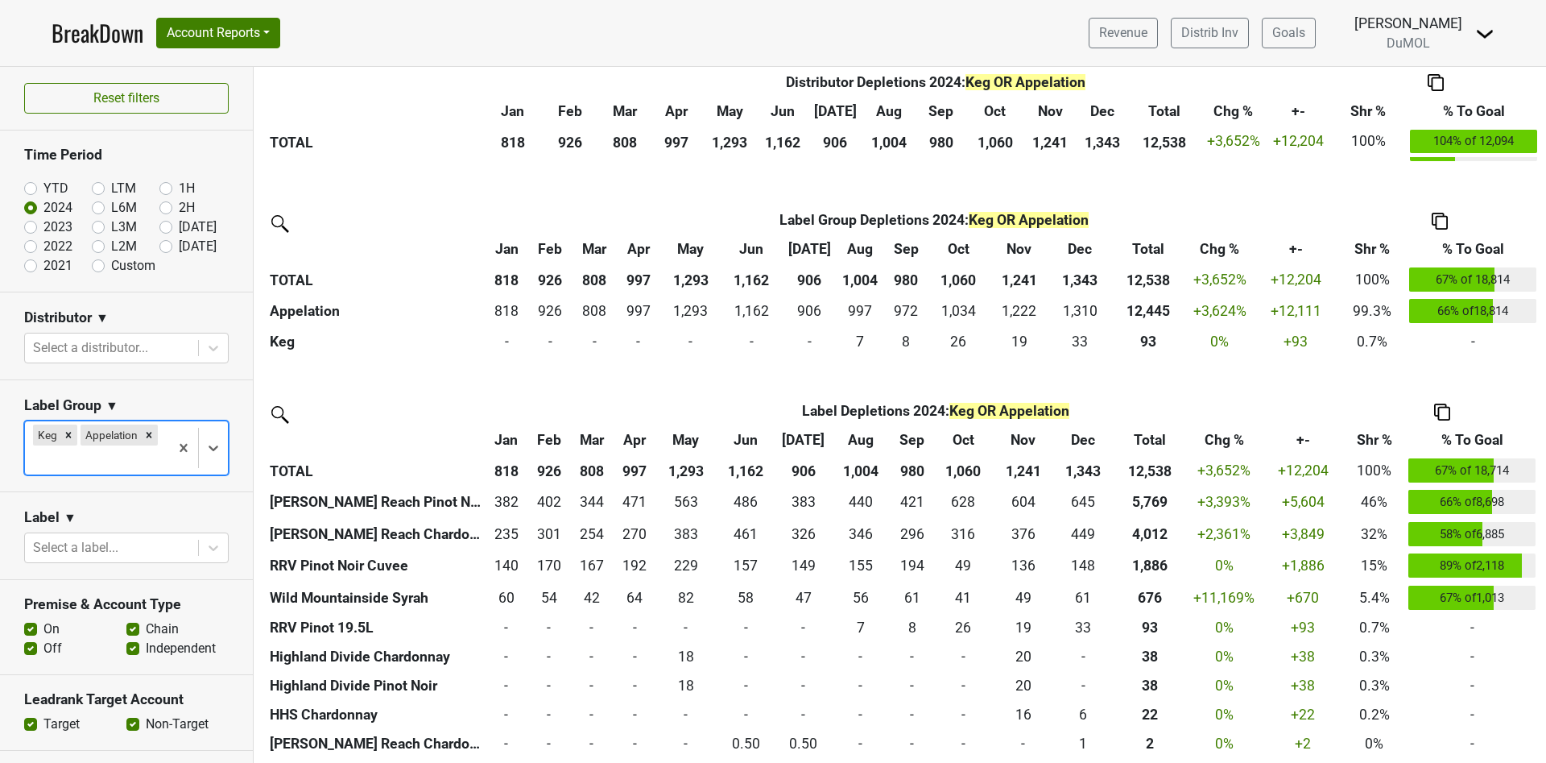
scroll to position [2034, 0]
